Goal: Task Accomplishment & Management: Manage account settings

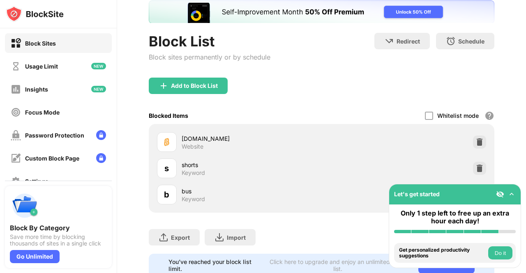
scroll to position [83, 0]
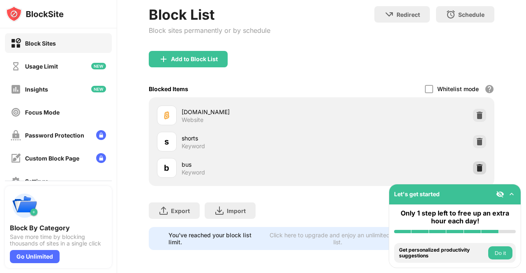
click at [475, 164] on img at bounding box center [479, 168] width 8 height 8
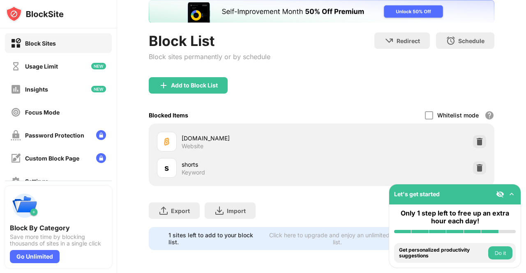
scroll to position [0, 0]
click at [170, 77] on div "Add to Block List" at bounding box center [188, 85] width 79 height 16
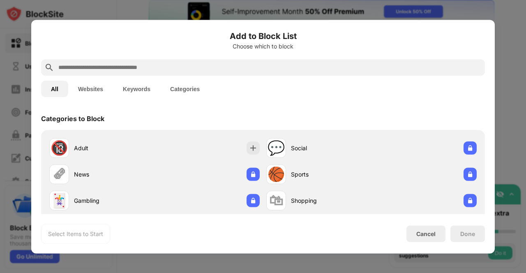
click at [143, 73] on div at bounding box center [262, 67] width 443 height 16
click at [143, 71] on input "text" at bounding box center [269, 67] width 424 height 10
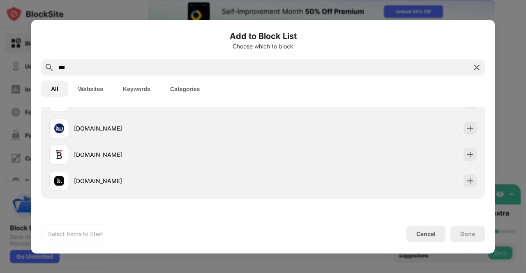
scroll to position [152, 0]
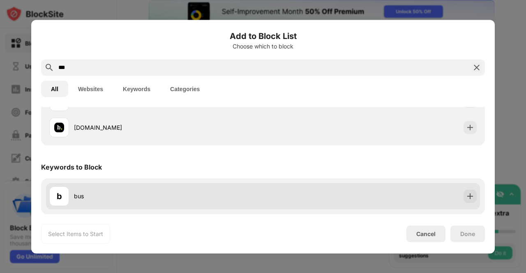
type input "***"
click at [150, 184] on div "b bus" at bounding box center [263, 196] width 434 height 26
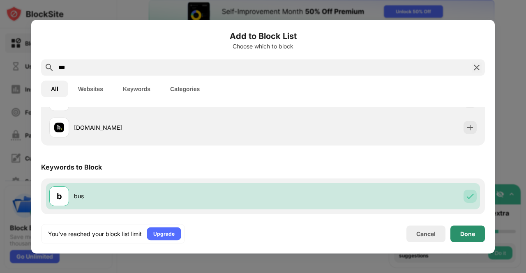
click at [471, 232] on div "Done" at bounding box center [467, 233] width 15 height 7
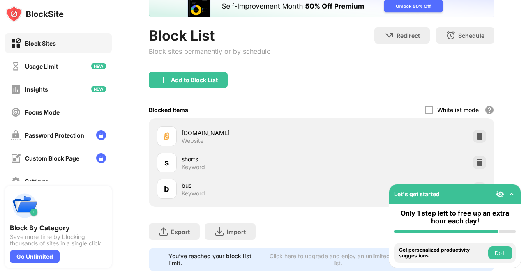
scroll to position [83, 0]
